Goal: Obtain resource: Download file/media

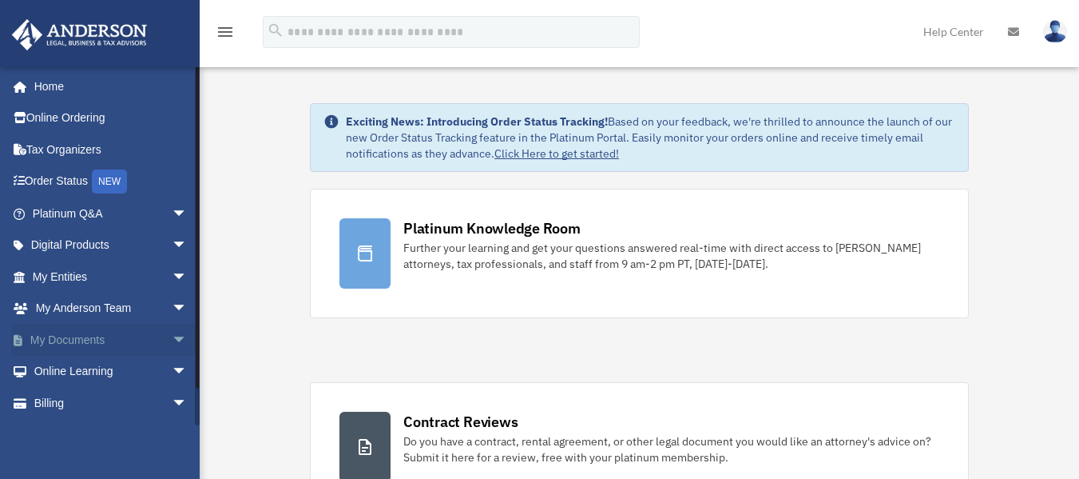
click at [74, 331] on link "My Documents arrow_drop_down" at bounding box center [111, 340] width 201 height 32
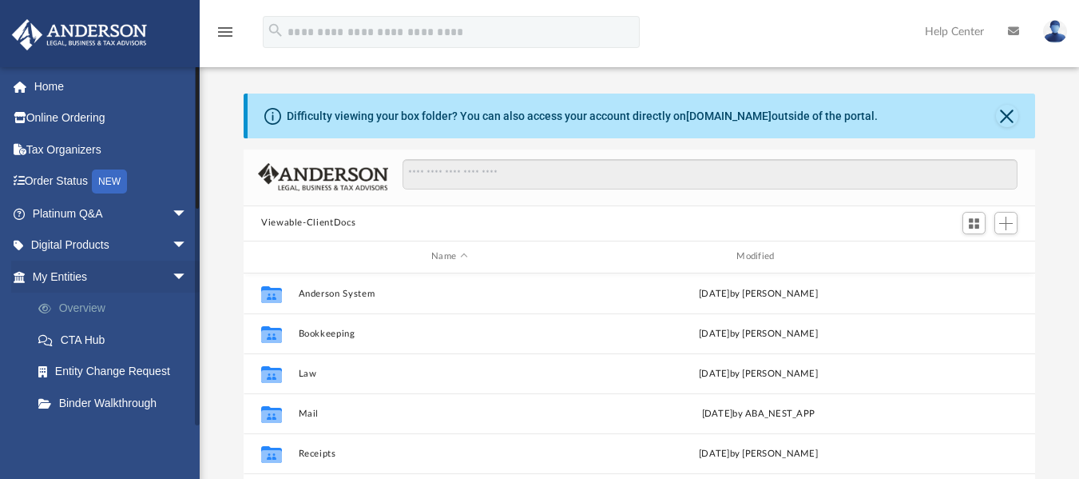
scroll to position [352, 780]
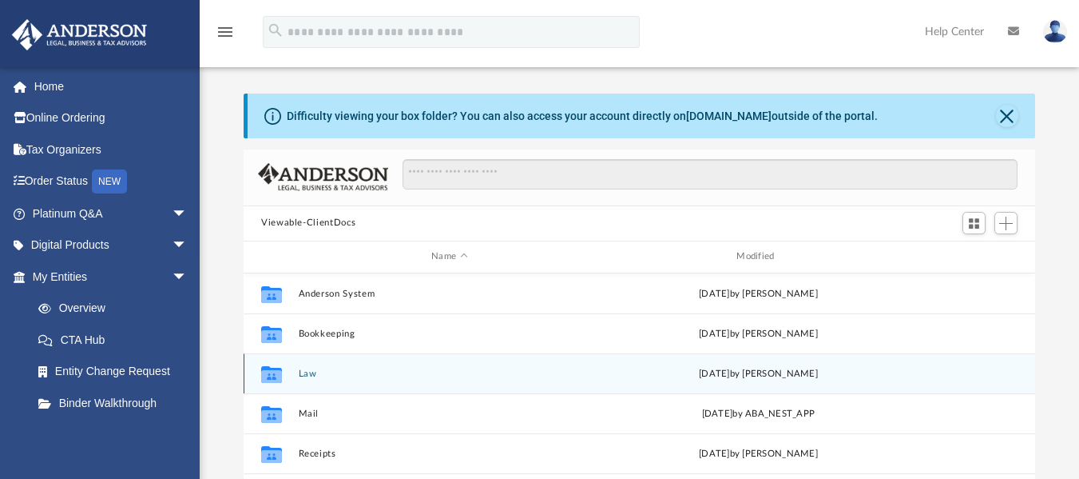
click at [303, 370] on button "Law" at bounding box center [450, 373] width 302 height 10
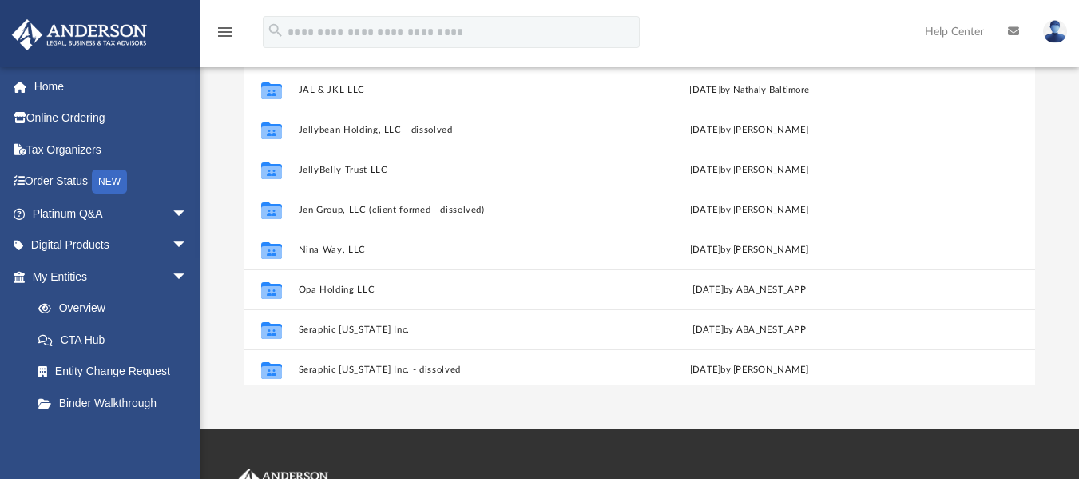
scroll to position [149, 0]
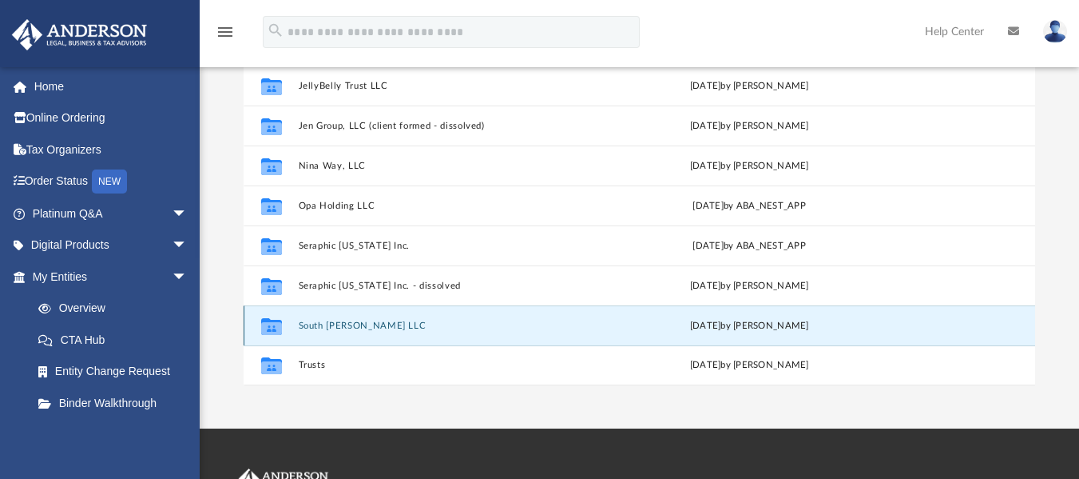
click at [340, 324] on button "South [PERSON_NAME] LLC" at bounding box center [447, 325] width 296 height 10
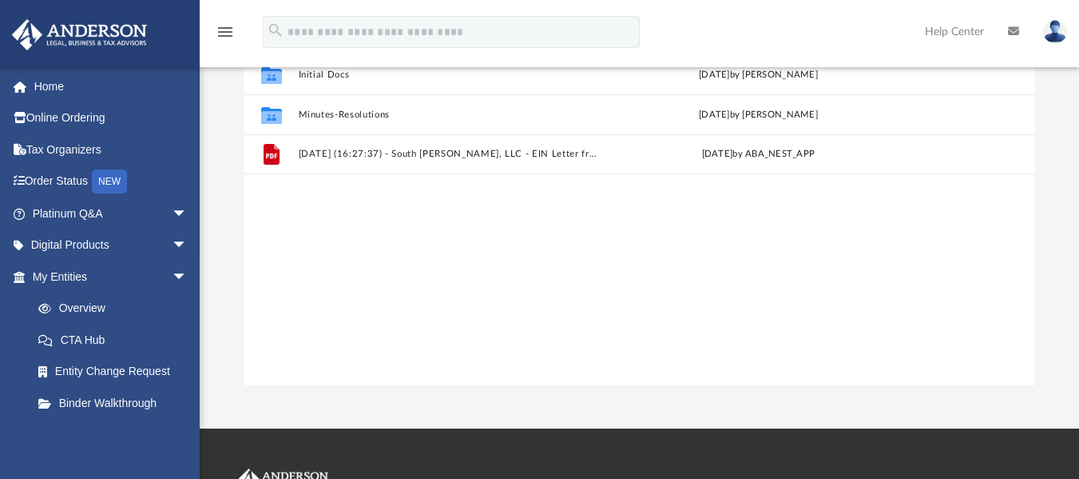
scroll to position [0, 0]
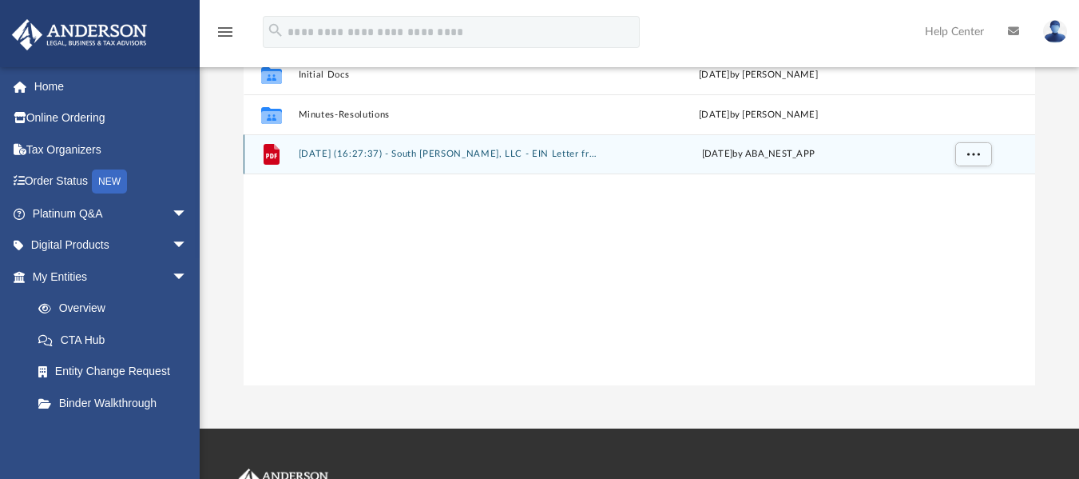
click at [334, 146] on div "File [DATE] (16:27:37) - South [PERSON_NAME], LLC - EIN Letter from IRS.pdf [DA…" at bounding box center [640, 154] width 792 height 40
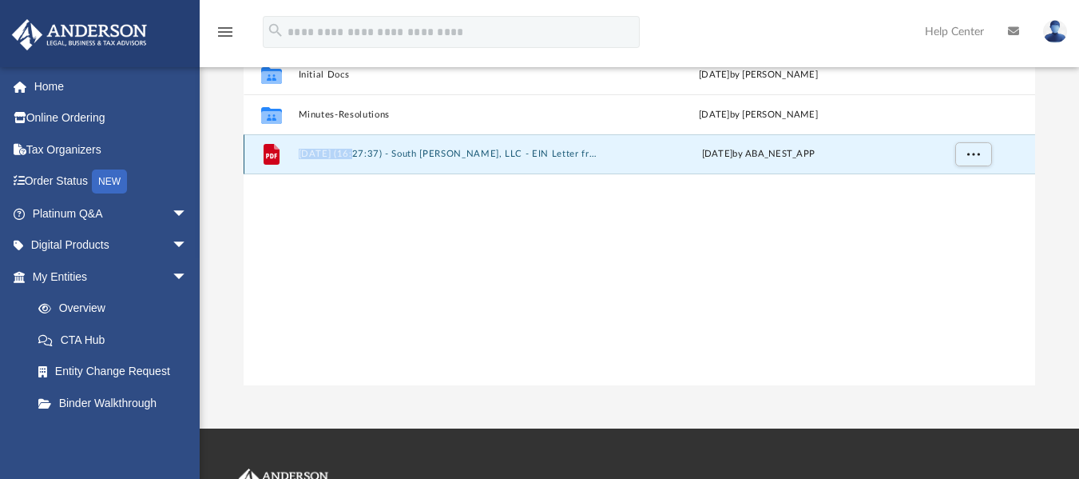
click at [334, 146] on div "File [DATE] (16:27:37) - South [PERSON_NAME], LLC - EIN Letter from IRS.pdf [DA…" at bounding box center [640, 154] width 792 height 40
click at [431, 150] on button "[DATE] (16:27:37) - South [PERSON_NAME], LLC - EIN Letter from IRS.pdf" at bounding box center [450, 154] width 302 height 10
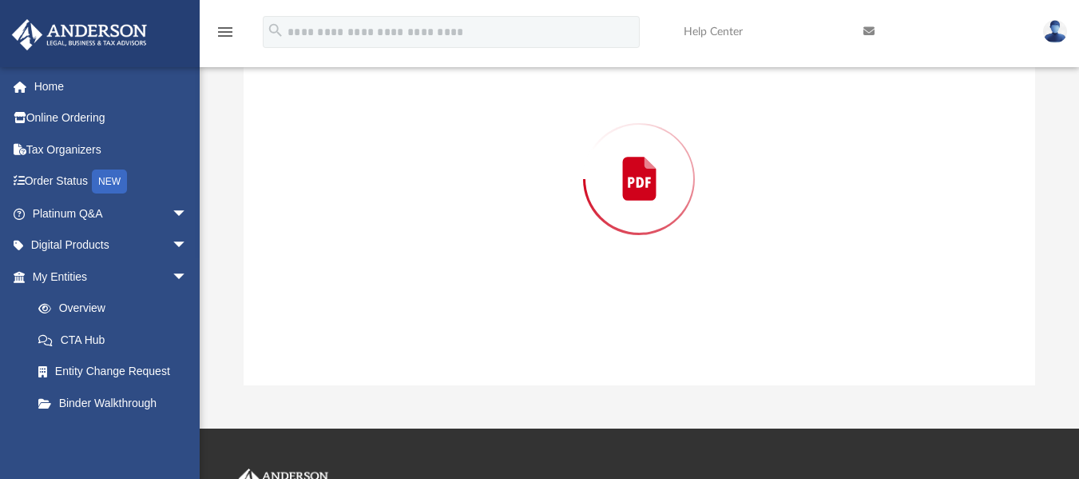
scroll to position [149, 0]
